Goal: Task Accomplishment & Management: Use online tool/utility

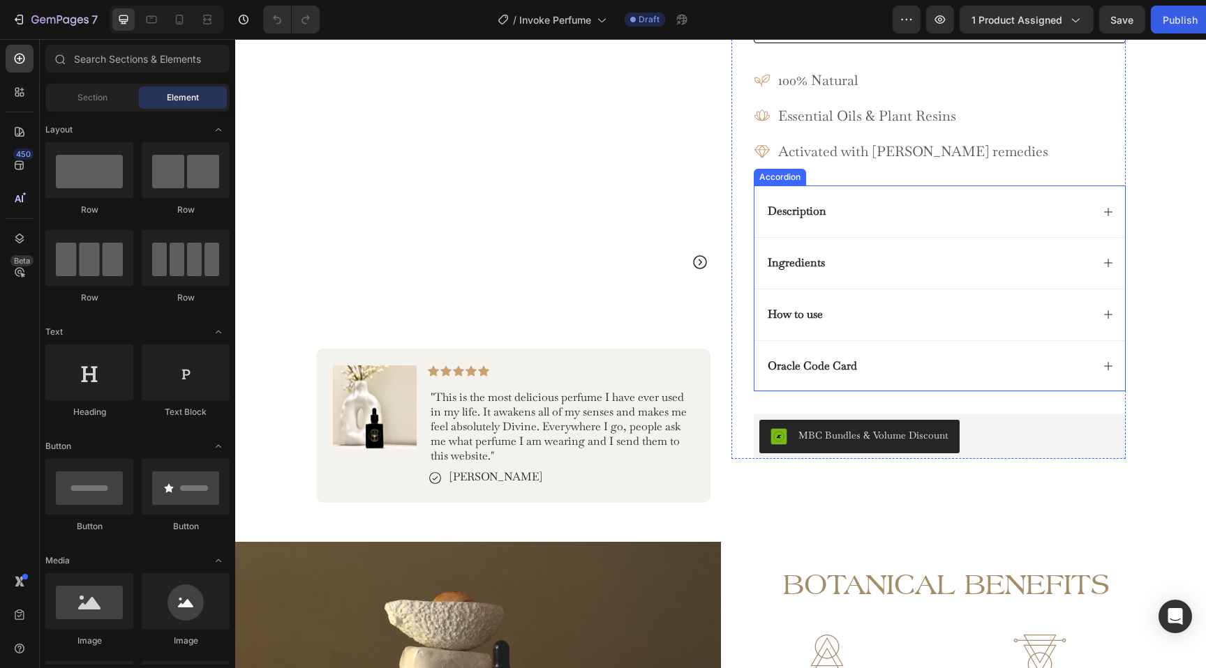
scroll to position [391, 0]
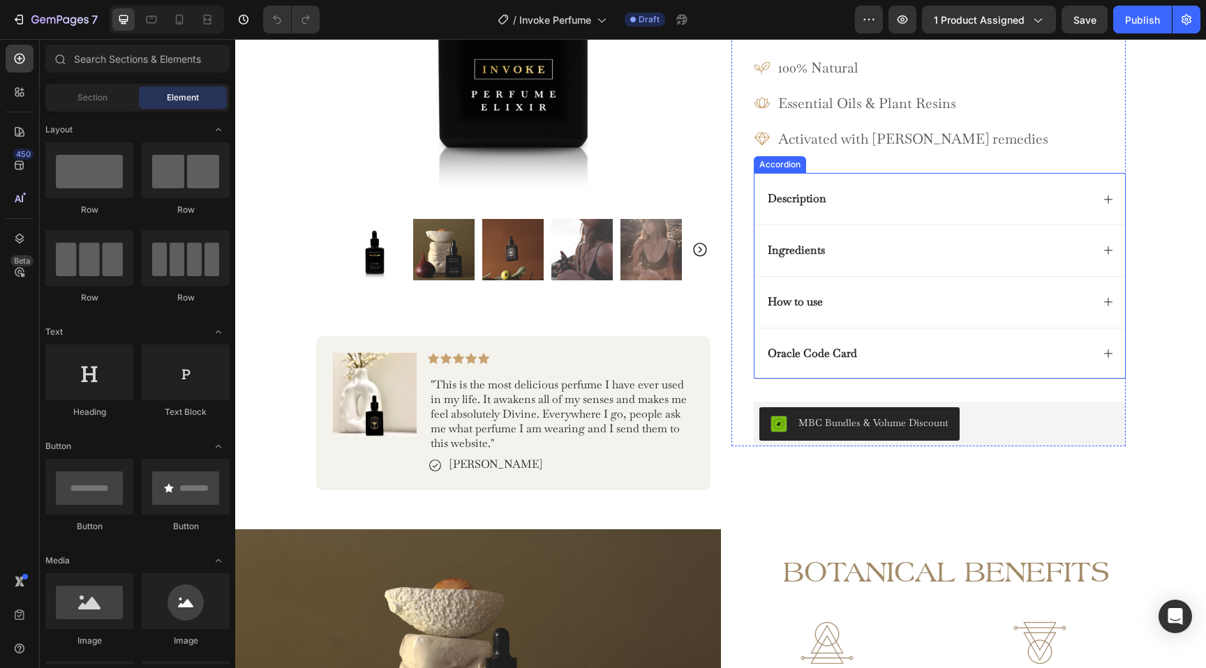
click at [846, 258] on div "Ingredients" at bounding box center [928, 250] width 326 height 19
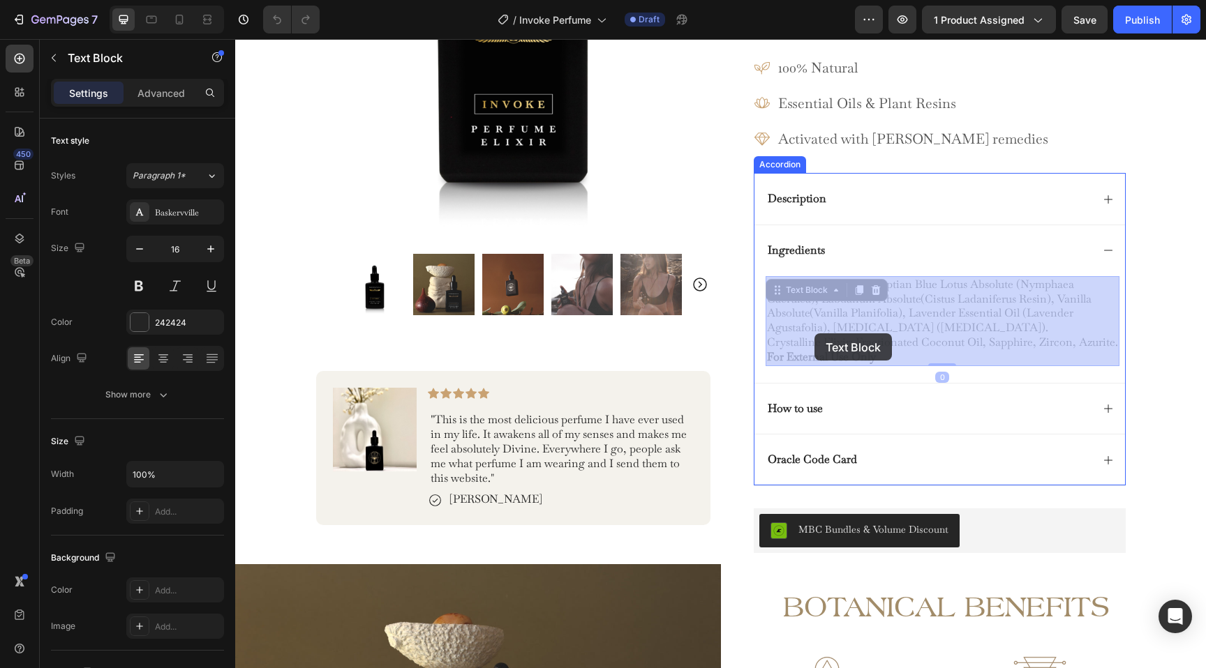
drag, startPoint x: 882, startPoint y: 358, endPoint x: 816, endPoint y: 335, distance: 70.2
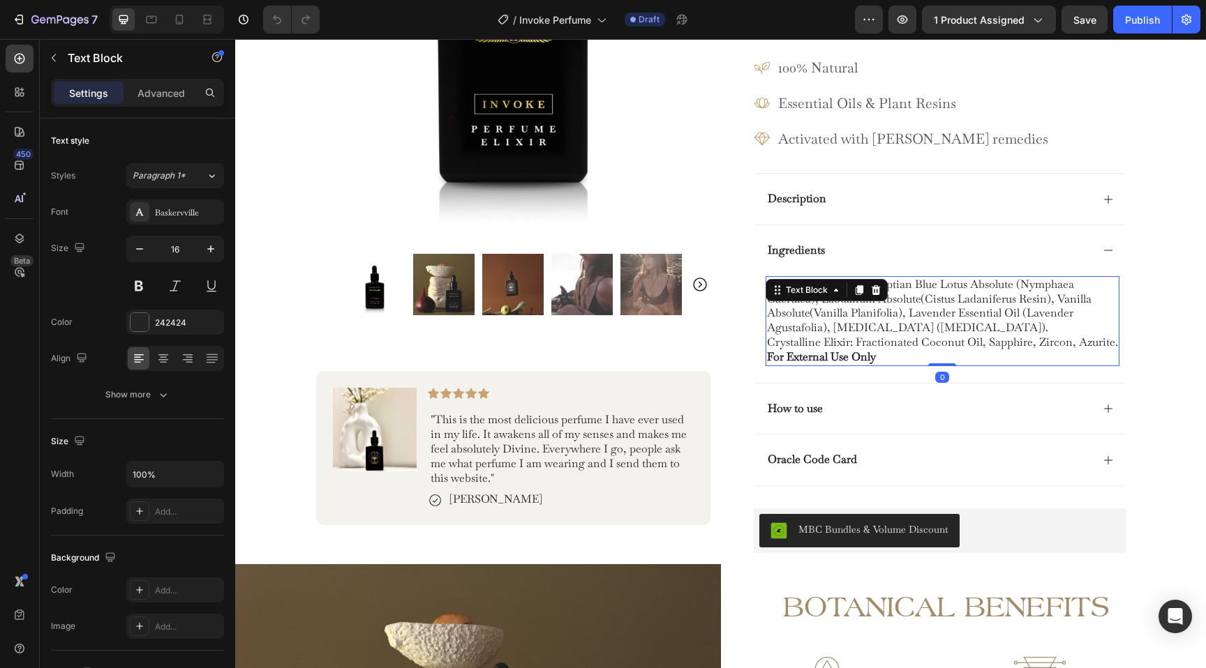
click at [853, 336] on p "organic jojoba oil, egyptian blue lotus absolute (nymphaea caerulea), labdanum …" at bounding box center [942, 314] width 351 height 73
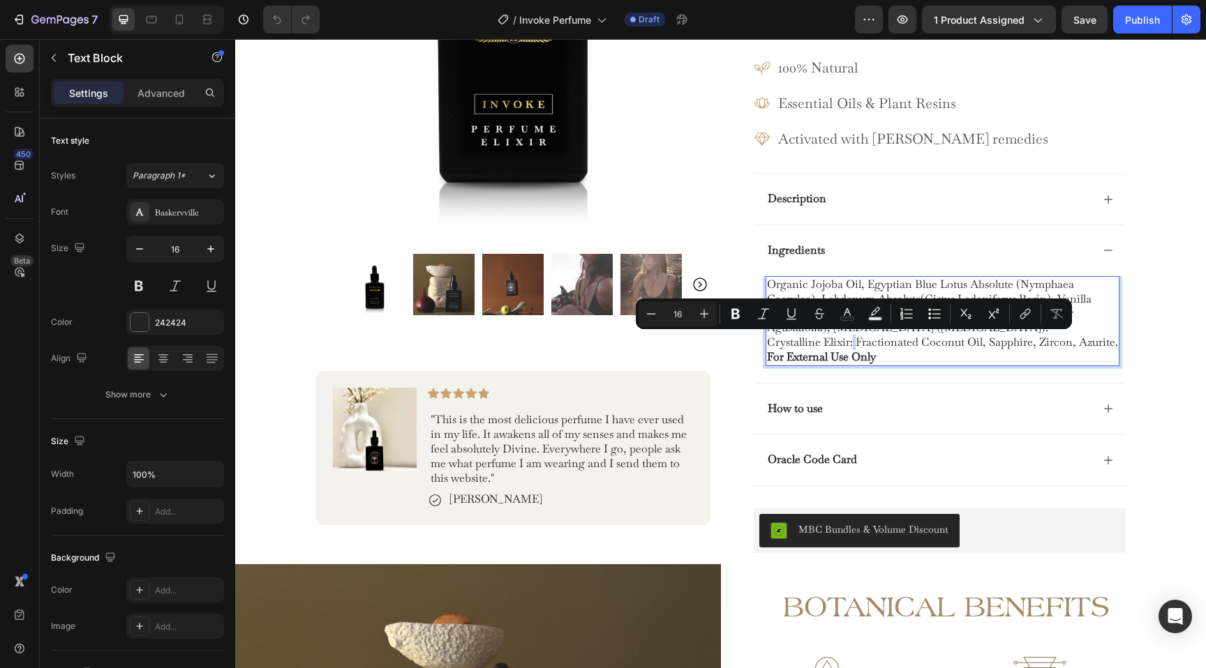
click at [853, 336] on p "organic jojoba oil, egyptian blue lotus absolute (nymphaea caerulea), labdanum …" at bounding box center [942, 314] width 351 height 73
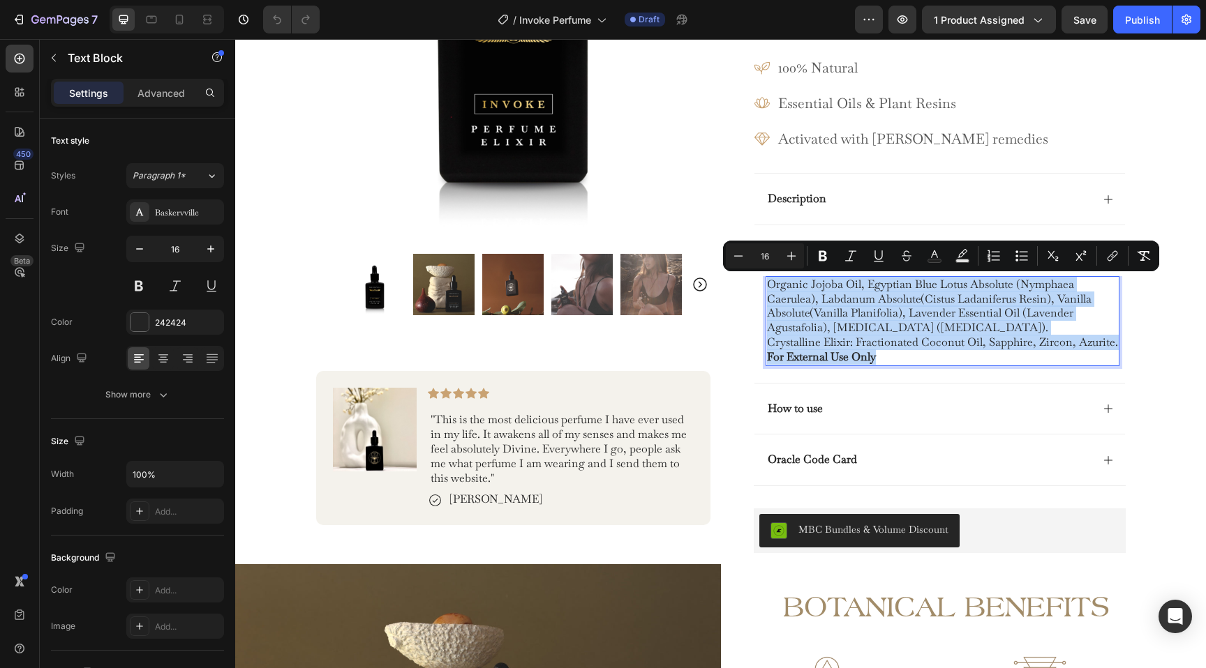
drag, startPoint x: 766, startPoint y: 285, endPoint x: 991, endPoint y: 354, distance: 235.2
click at [991, 354] on div "organic jojoba oil, egyptian blue lotus absolute (nymphaea caerulea), labdanum …" at bounding box center [942, 321] width 354 height 90
copy div "organic jojoba oil, egyptian blue lotus absolute (nymphaea caerulea), labdanum …"
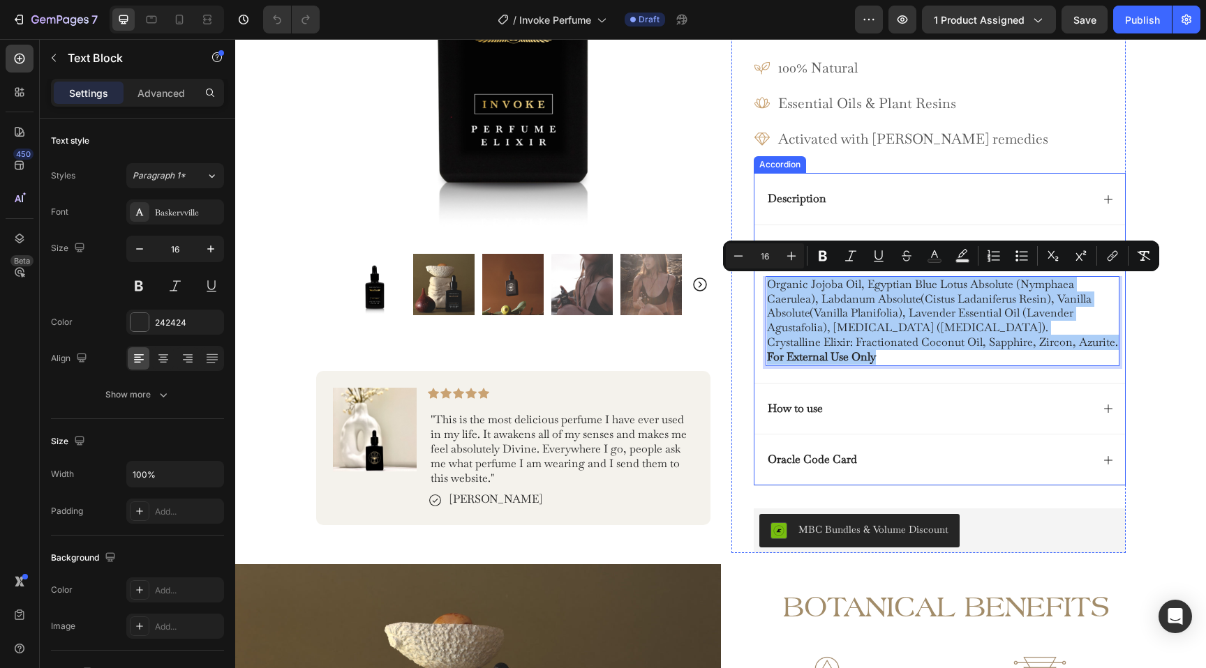
click at [887, 199] on div "Description" at bounding box center [928, 199] width 326 height 19
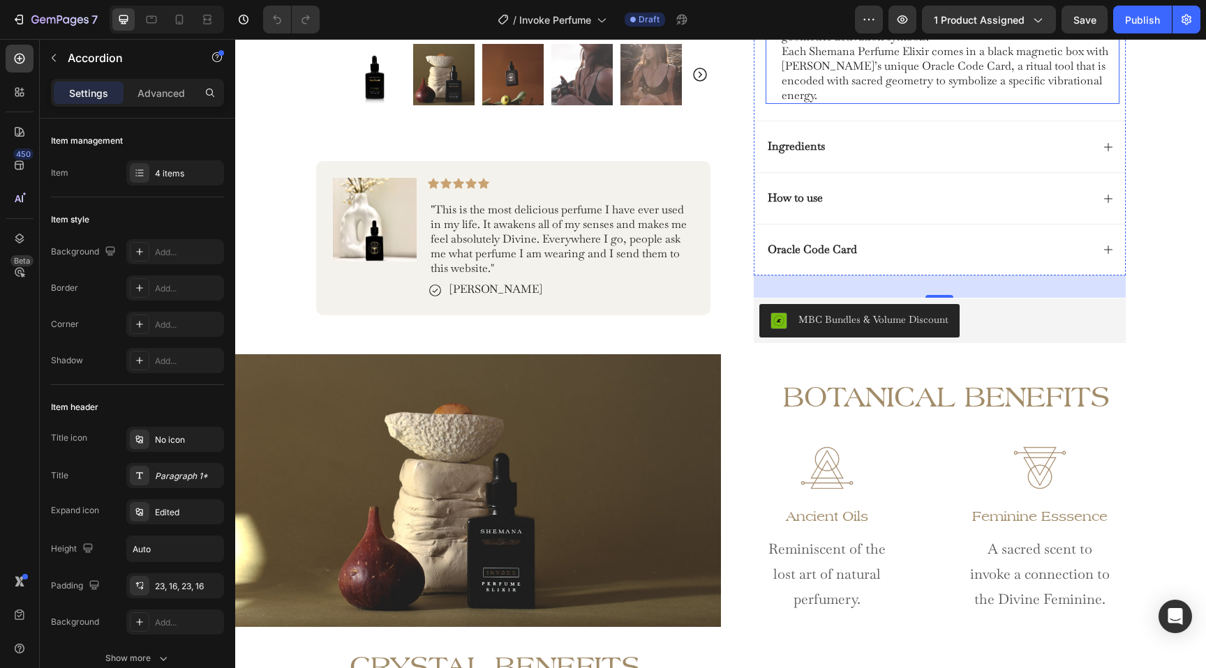
scroll to position [853, 0]
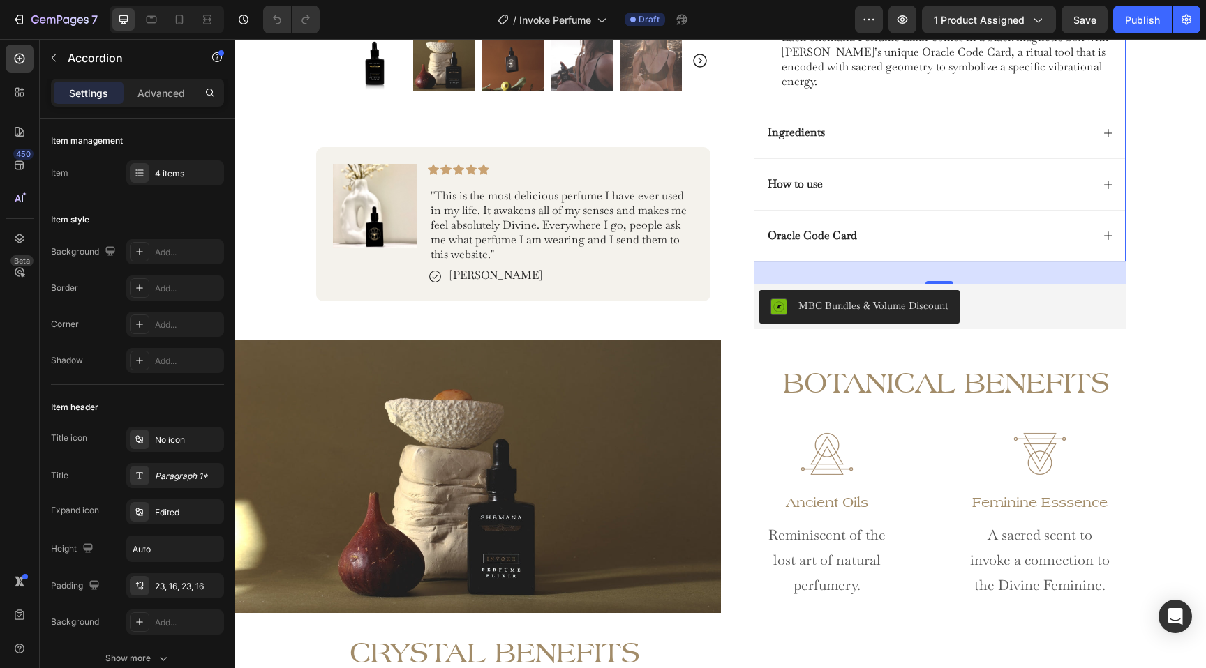
click at [875, 179] on div "How to use" at bounding box center [928, 184] width 326 height 19
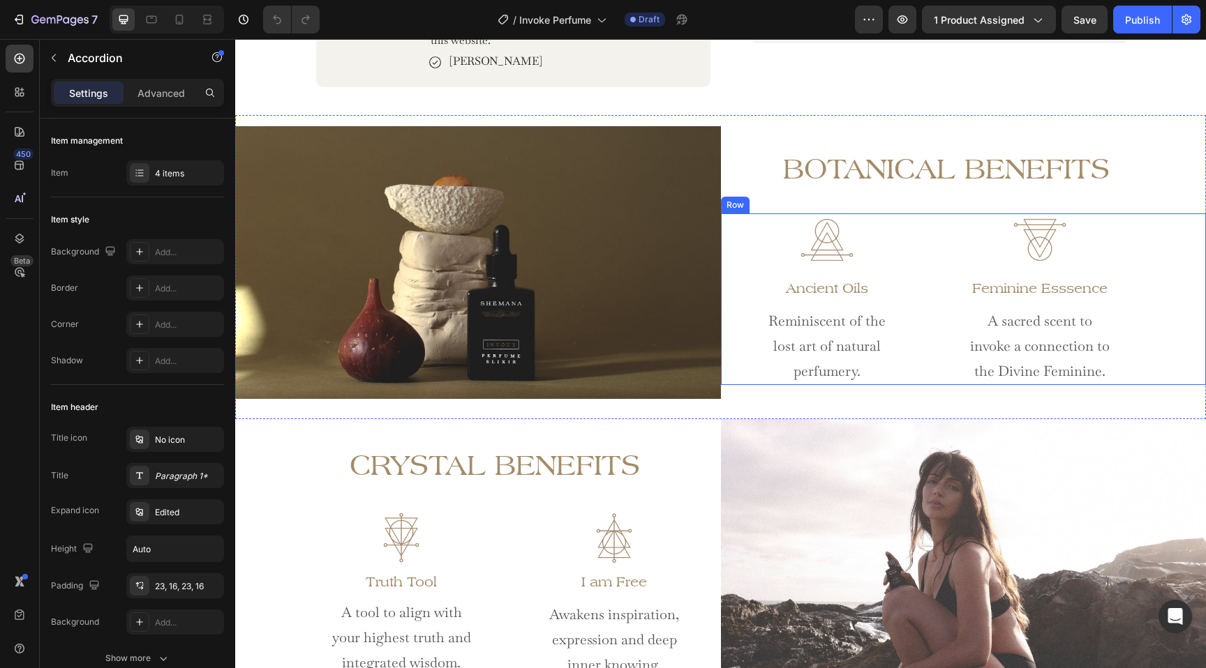
scroll to position [793, 0]
